Goal: Navigation & Orientation: Find specific page/section

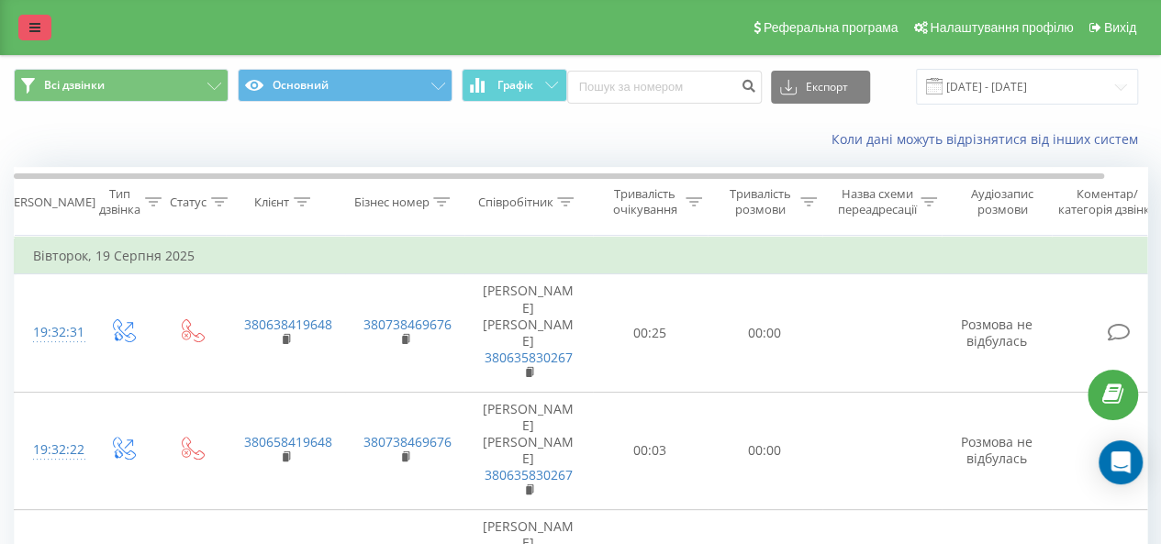
click at [48, 28] on link at bounding box center [34, 28] width 33 height 26
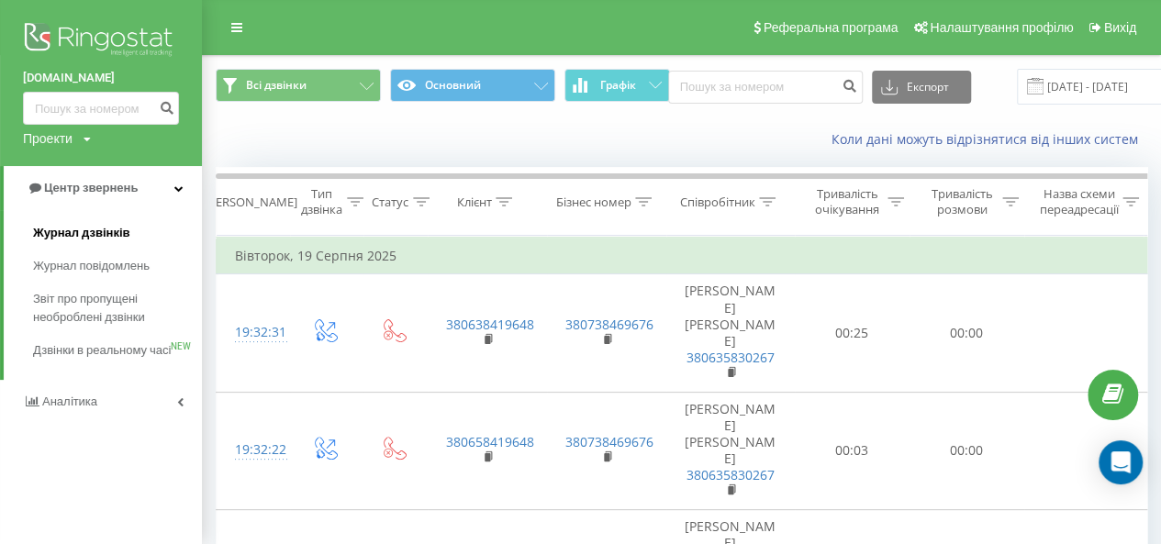
click at [128, 236] on link "Журнал дзвінків" at bounding box center [117, 233] width 169 height 33
click at [115, 236] on span "Журнал дзвінків" at bounding box center [81, 233] width 97 height 18
click at [104, 265] on span "Журнал повідомлень" at bounding box center [96, 266] width 126 height 18
click at [83, 229] on span "Журнал дзвінків" at bounding box center [81, 233] width 97 height 18
